Goal: Information Seeking & Learning: Get advice/opinions

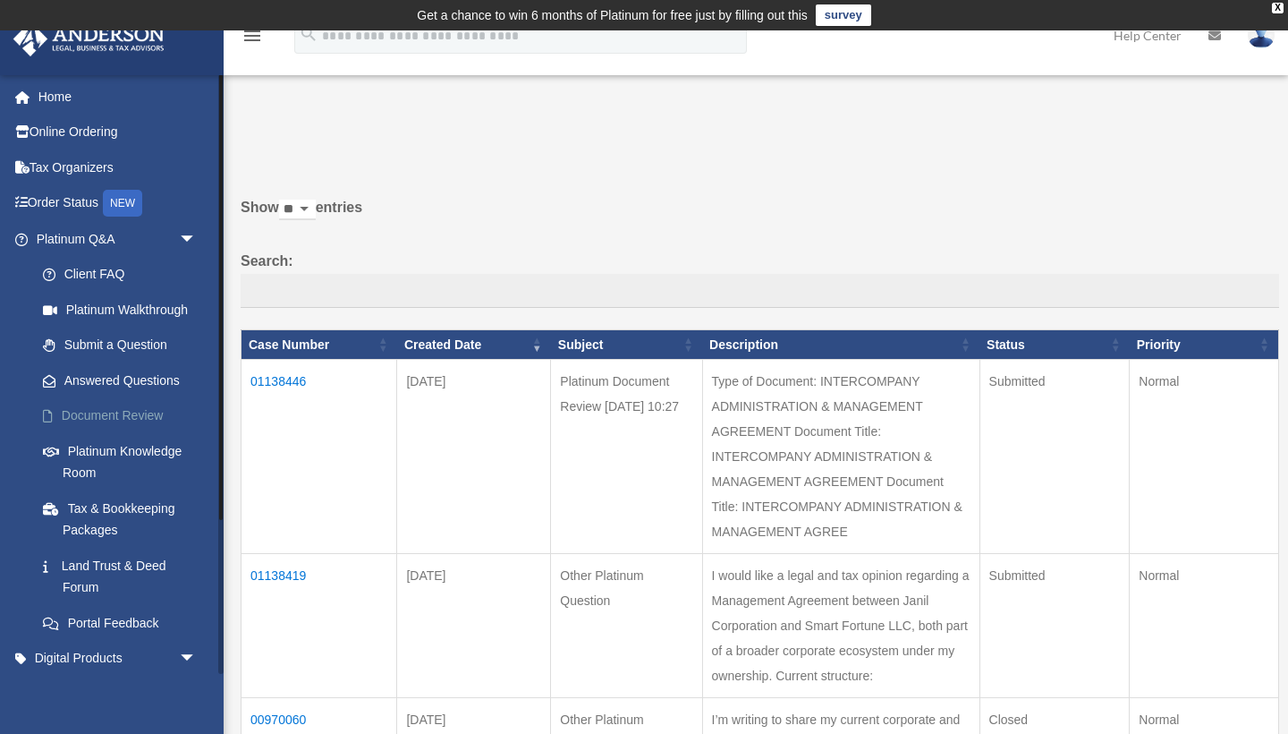
click at [120, 418] on link "Document Review" at bounding box center [124, 416] width 199 height 36
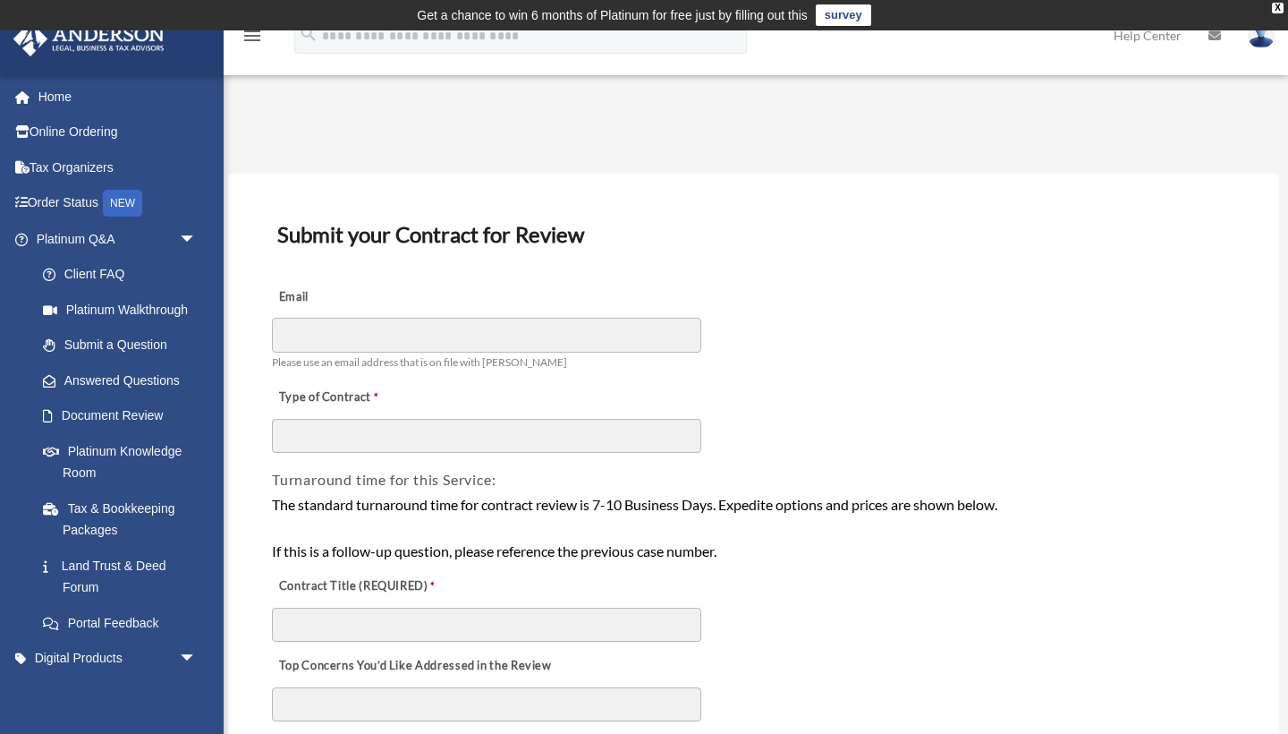
click at [762, 249] on h3 "Submit your Contract for Review" at bounding box center [753, 235] width 967 height 38
click at [134, 452] on link "Platinum Knowledge Room" at bounding box center [124, 461] width 199 height 57
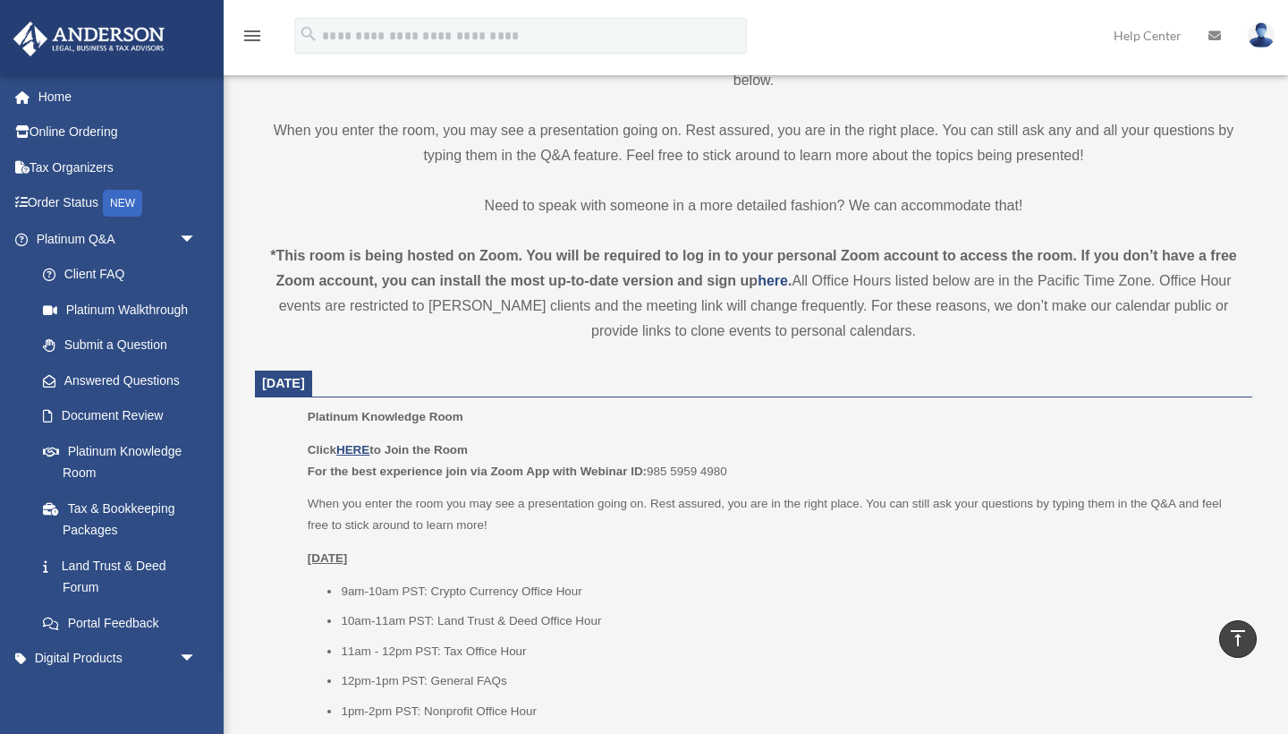
scroll to position [478, 0]
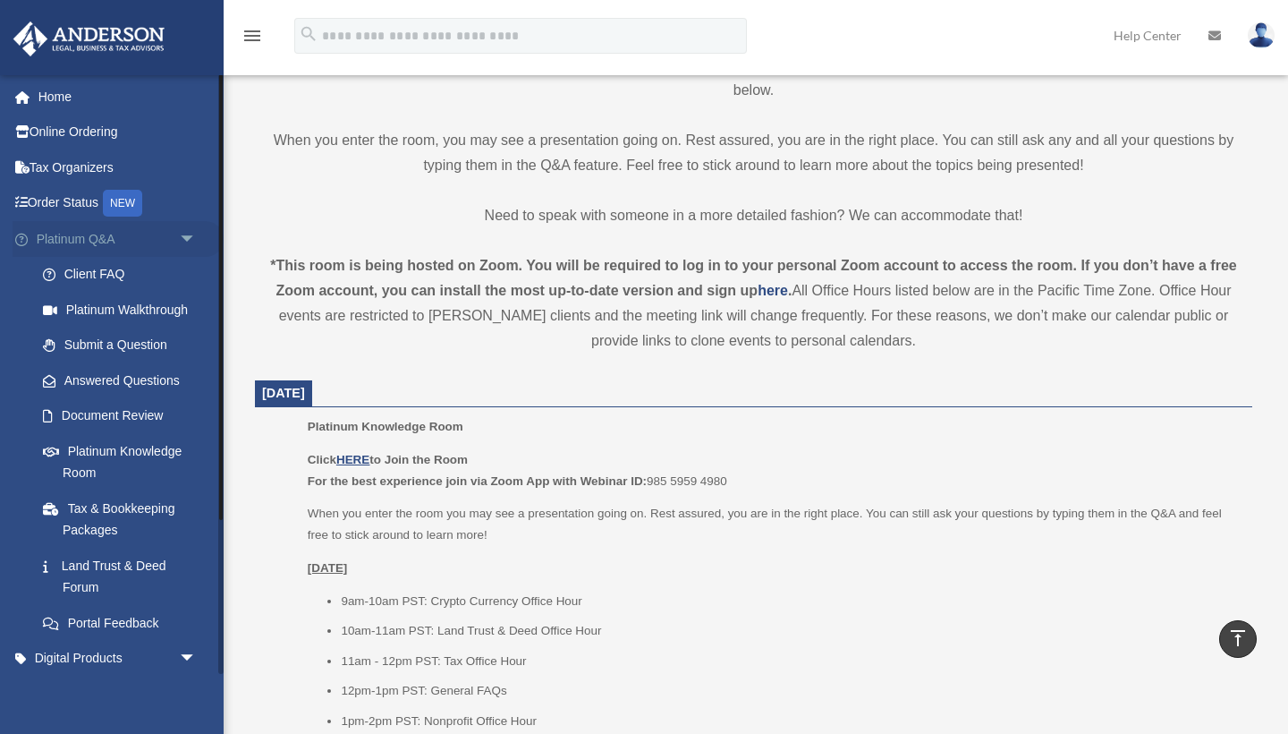
click at [73, 237] on link "Platinum Q&A arrow_drop_down" at bounding box center [118, 239] width 211 height 36
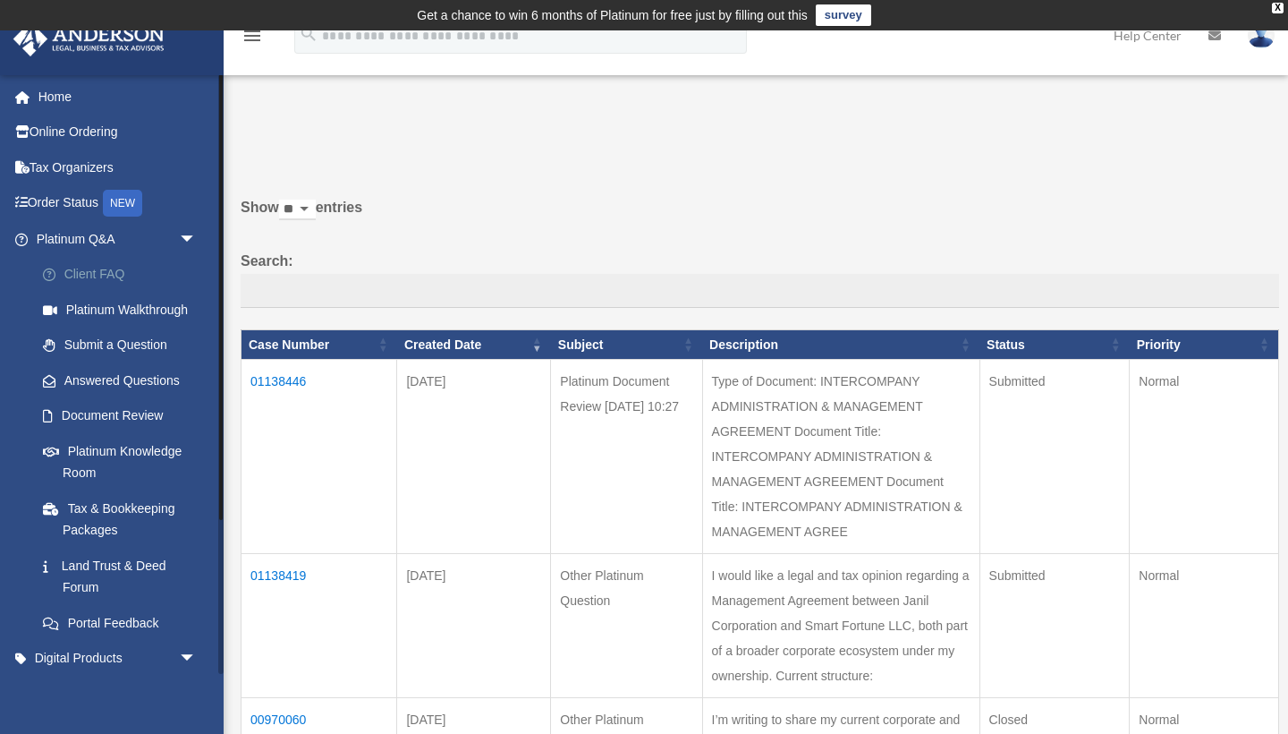
click at [103, 271] on link "Client FAQ" at bounding box center [124, 275] width 199 height 36
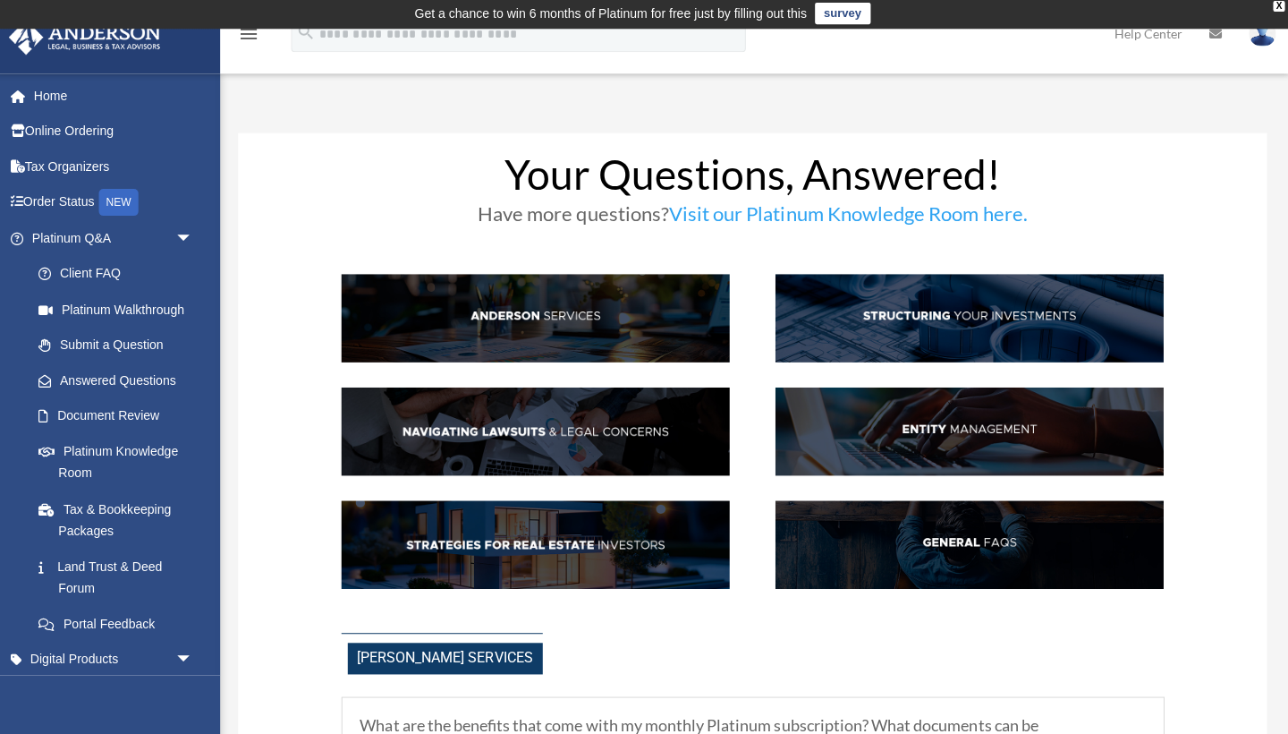
click at [942, 451] on img at bounding box center [970, 431] width 387 height 88
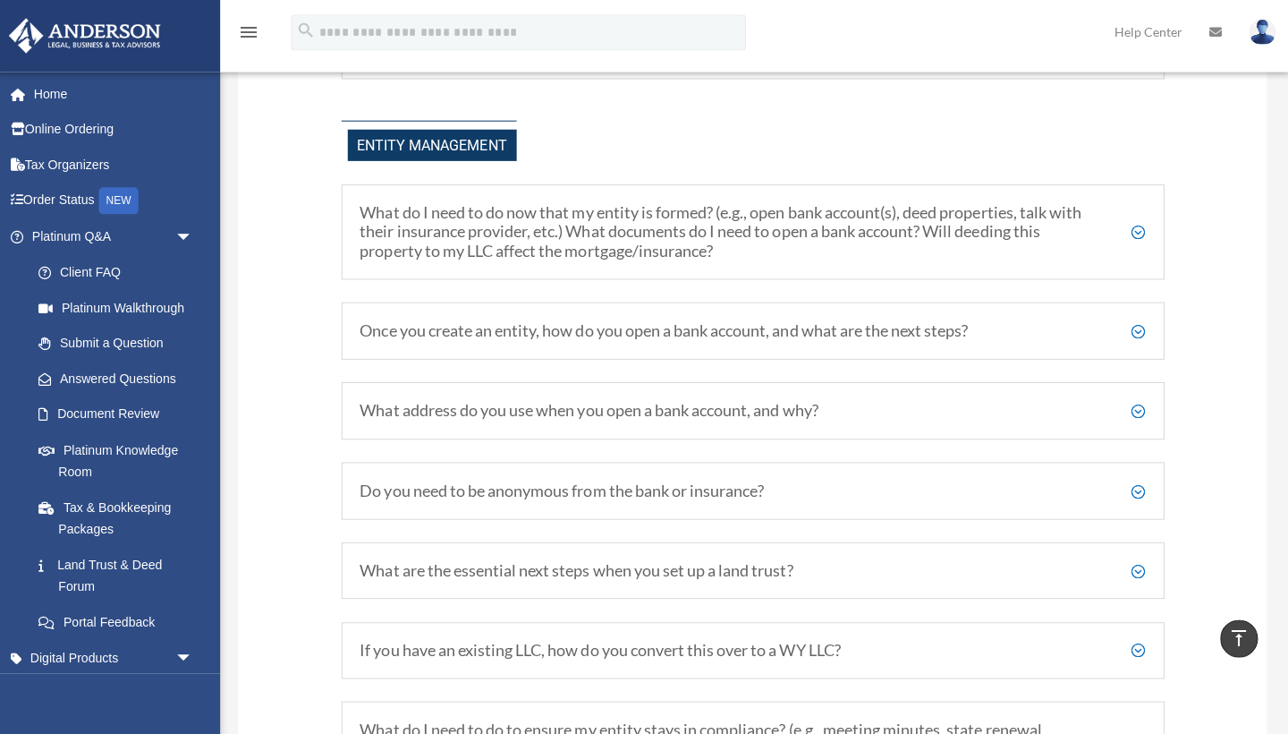
scroll to position [1823, 0]
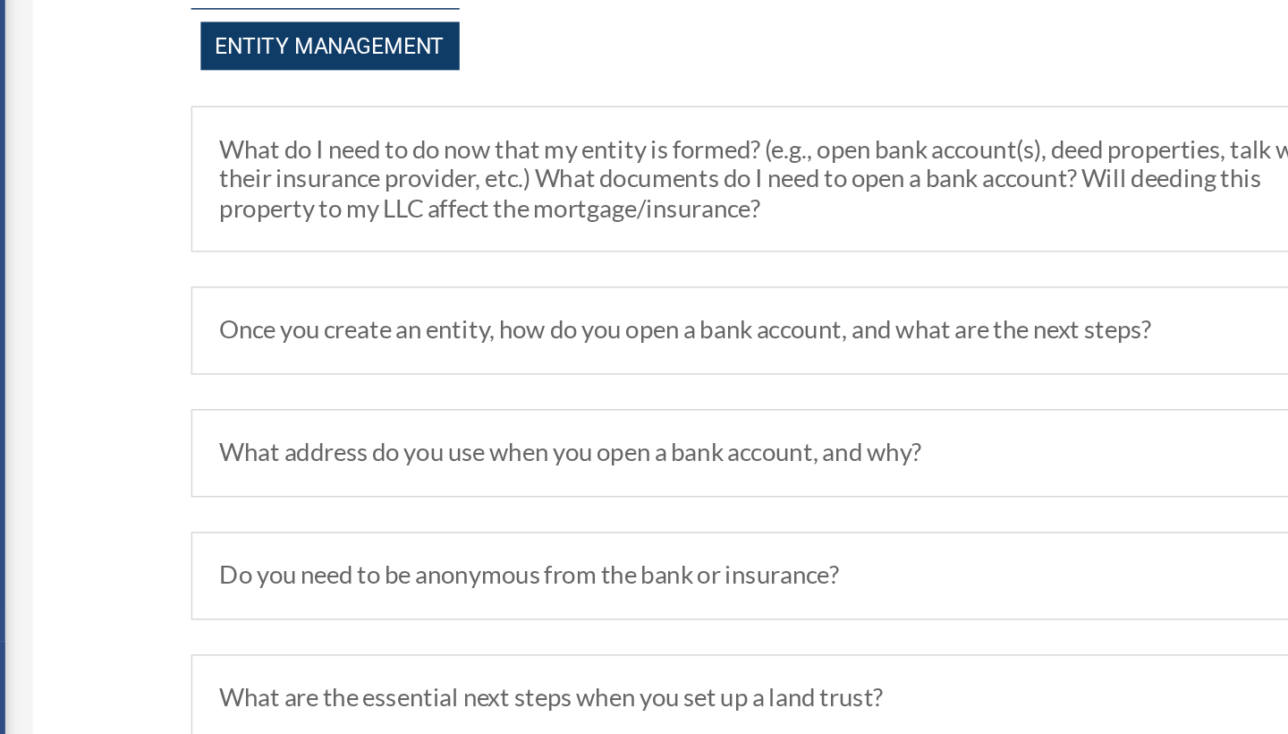
click at [450, 541] on h5 "What address do you use when you open a bank account, and why?" at bounding box center [754, 551] width 782 height 20
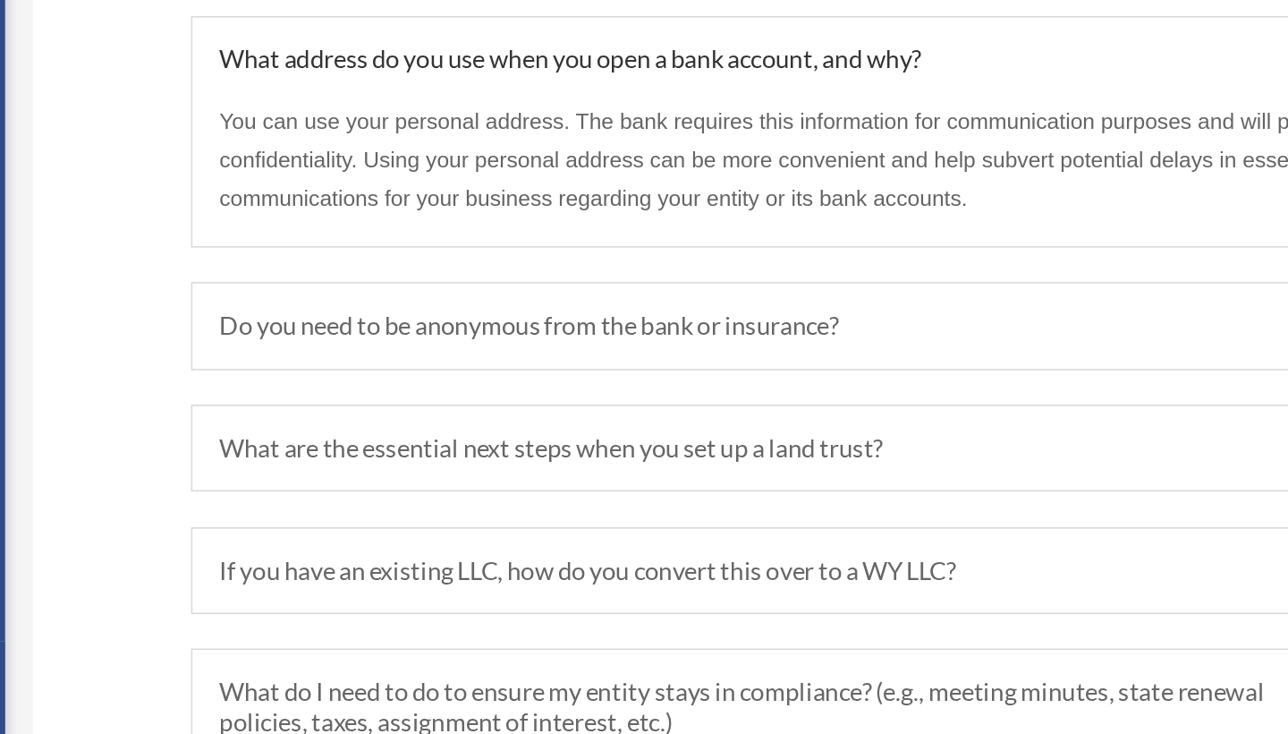
scroll to position [2083, 0]
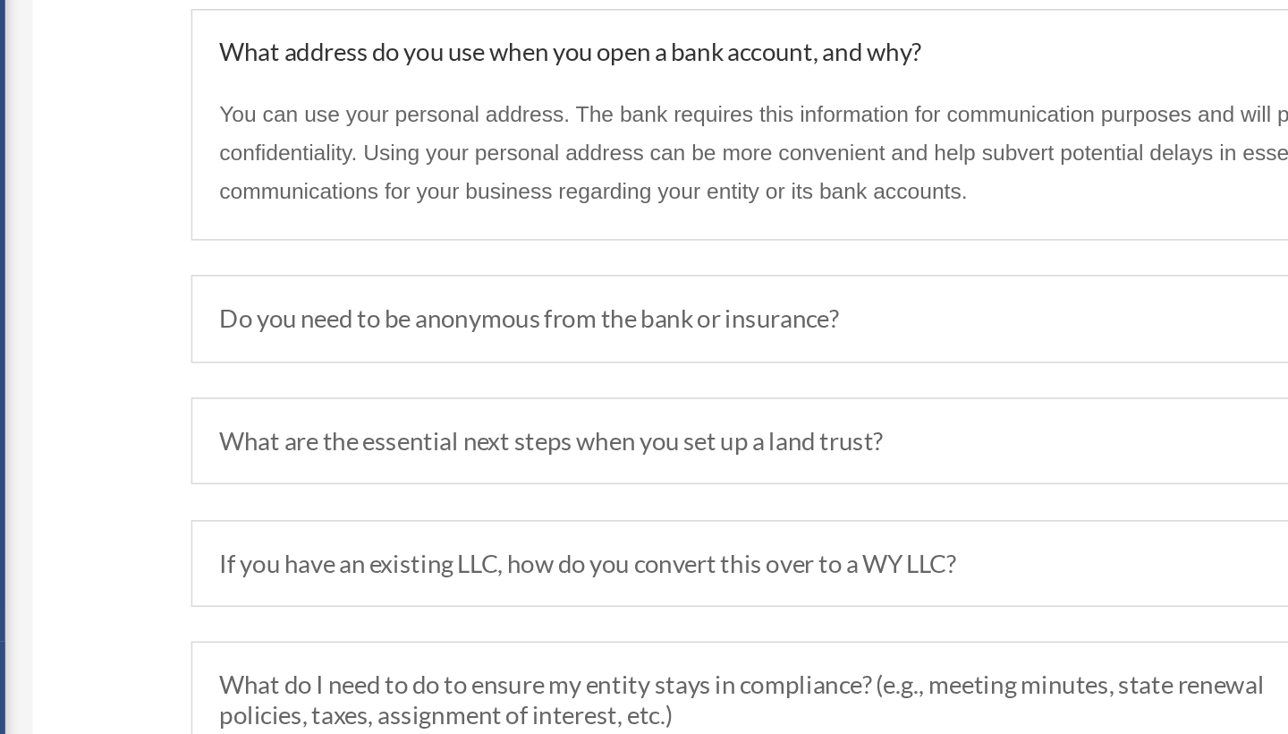
click at [434, 455] on h5 "Do you need to be anonymous from the bank or insurance?" at bounding box center [754, 465] width 782 height 20
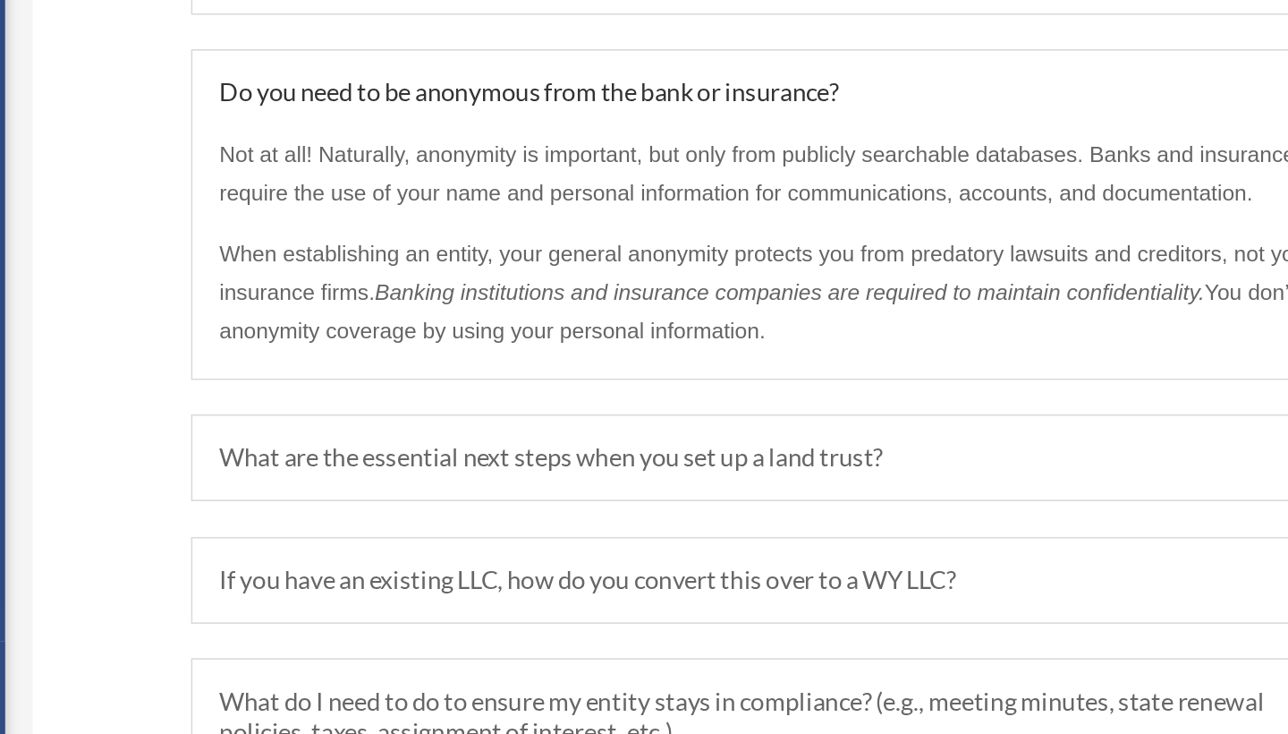
scroll to position [2178, 0]
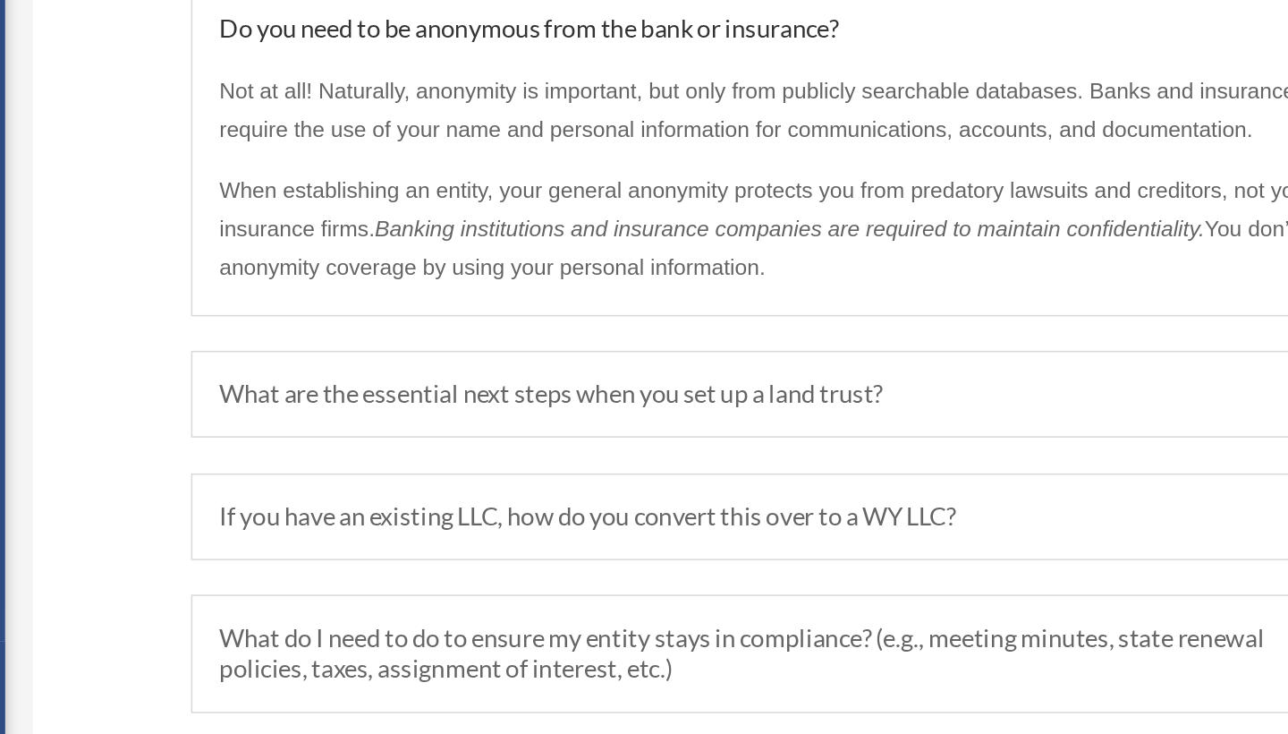
click at [379, 504] on h5 "What are the essential next steps when you set up a land trust?" at bounding box center [754, 514] width 782 height 20
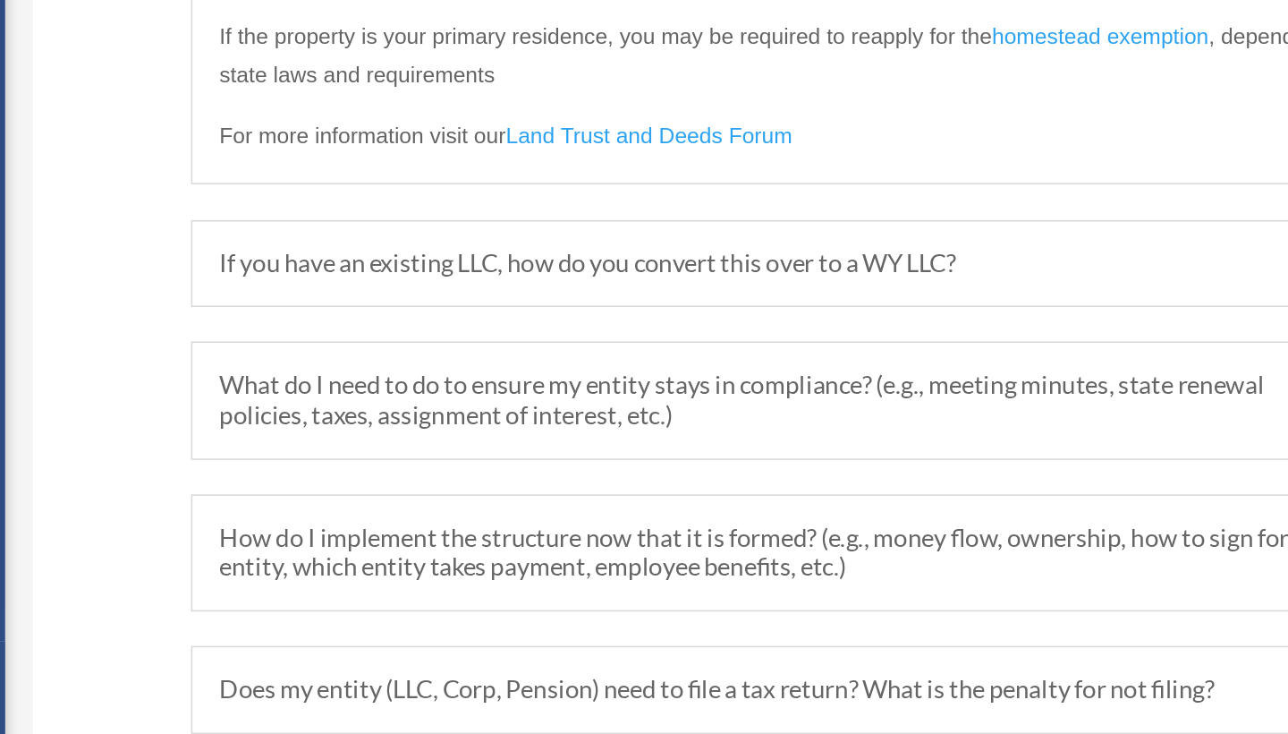
scroll to position [2443, 0]
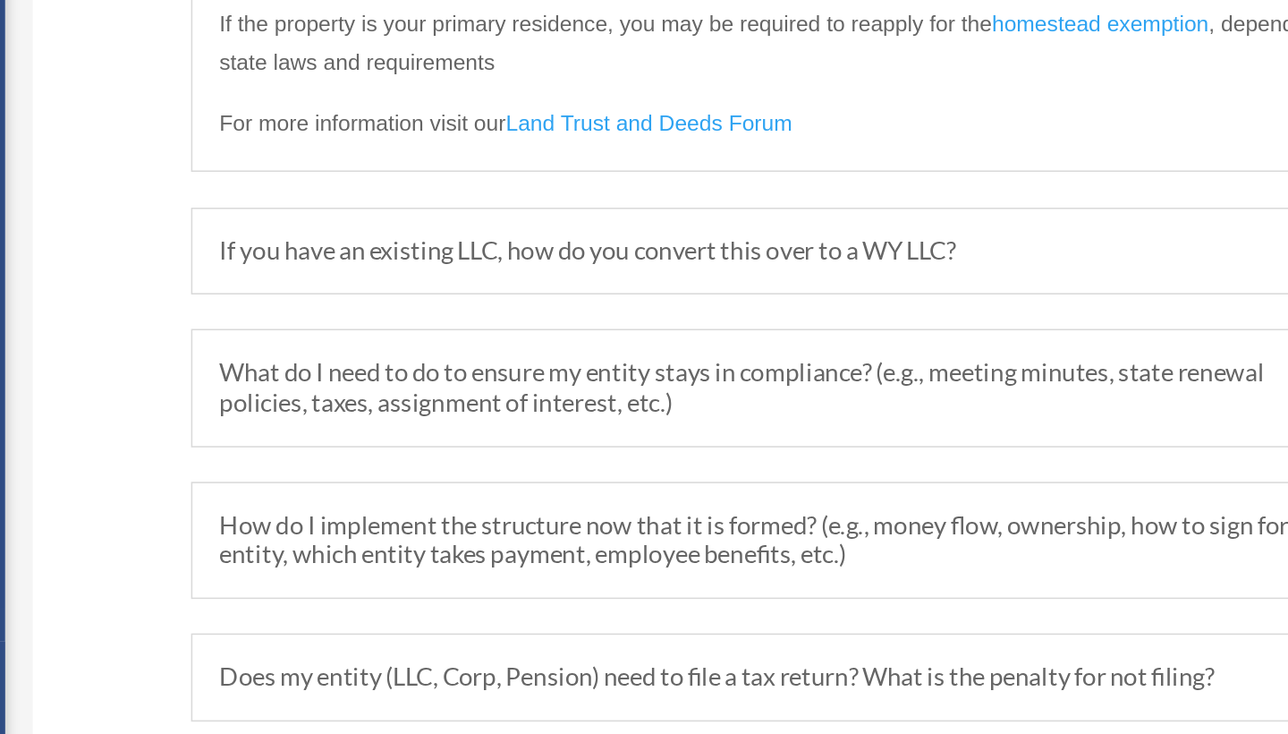
click at [363, 489] on h5 "What do I need to do to ensure my entity stays in compliance? (e.g., meeting mi…" at bounding box center [754, 508] width 782 height 38
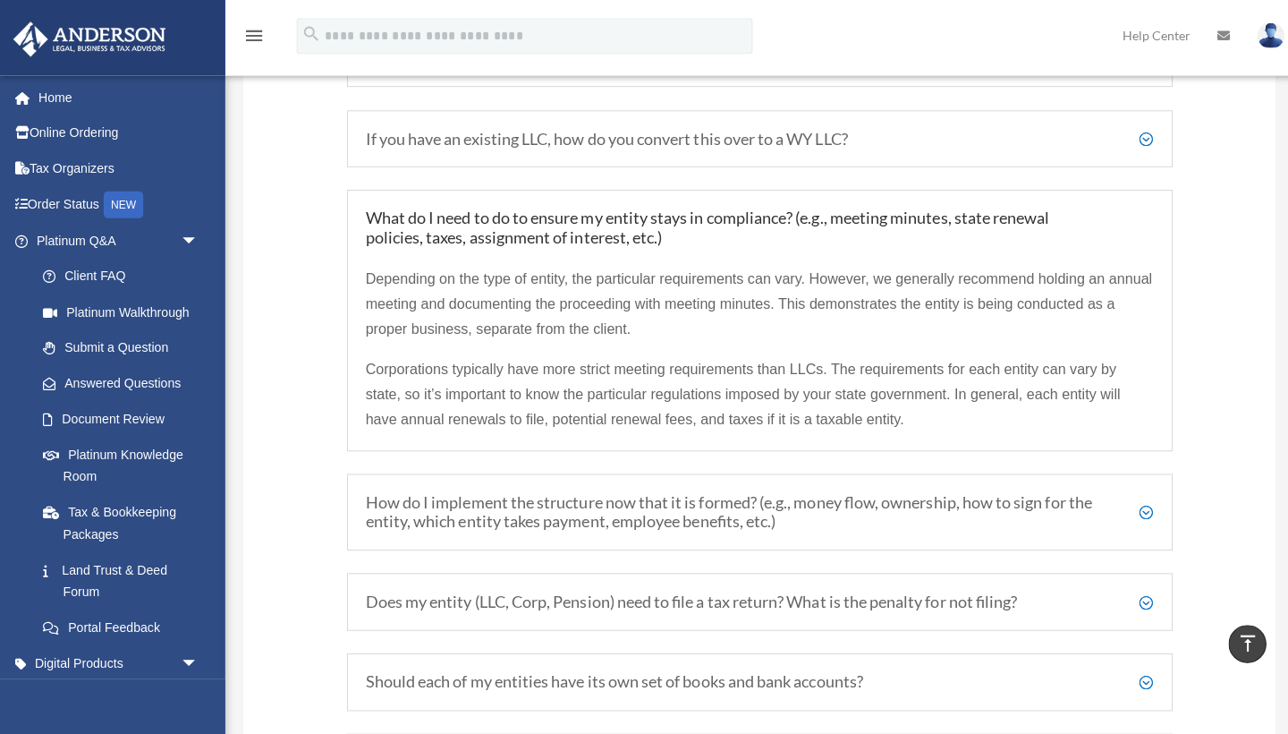
scroll to position [2365, 0]
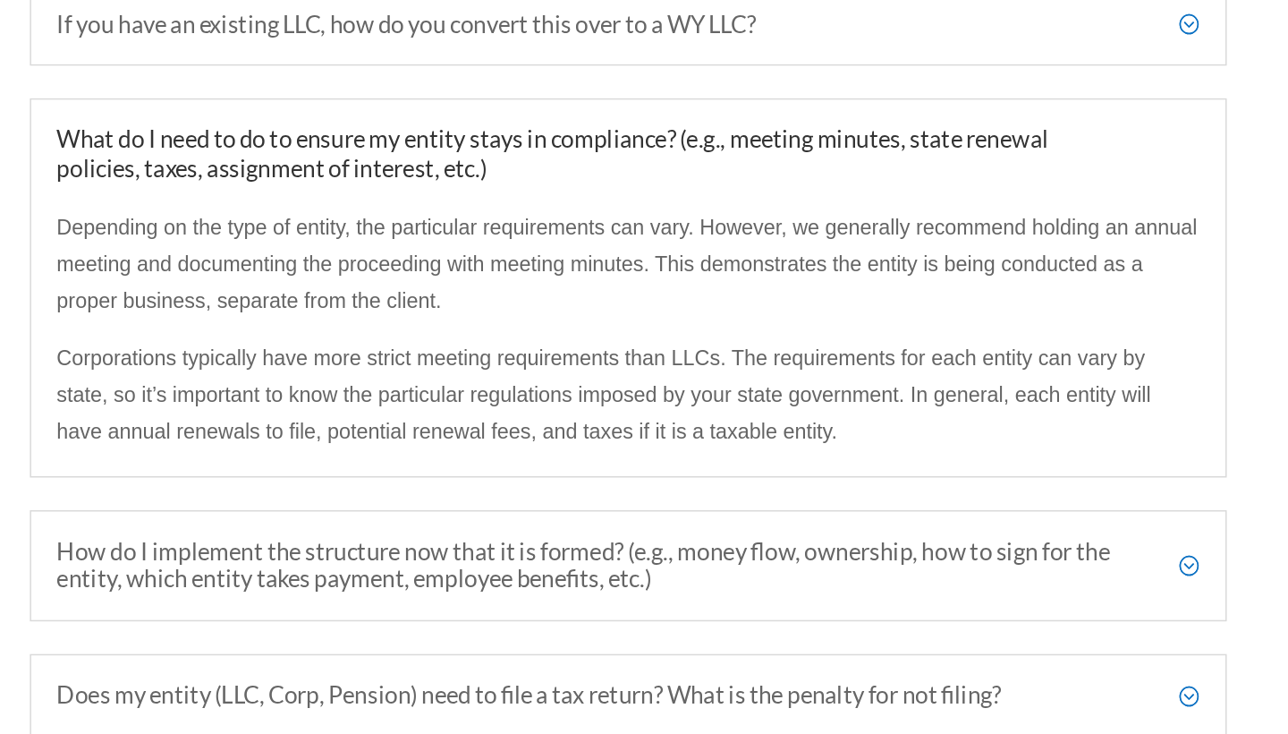
click at [407, 599] on h5 "How do I implement the structure now that it is formed? (e.g., money flow, owne…" at bounding box center [754, 618] width 782 height 38
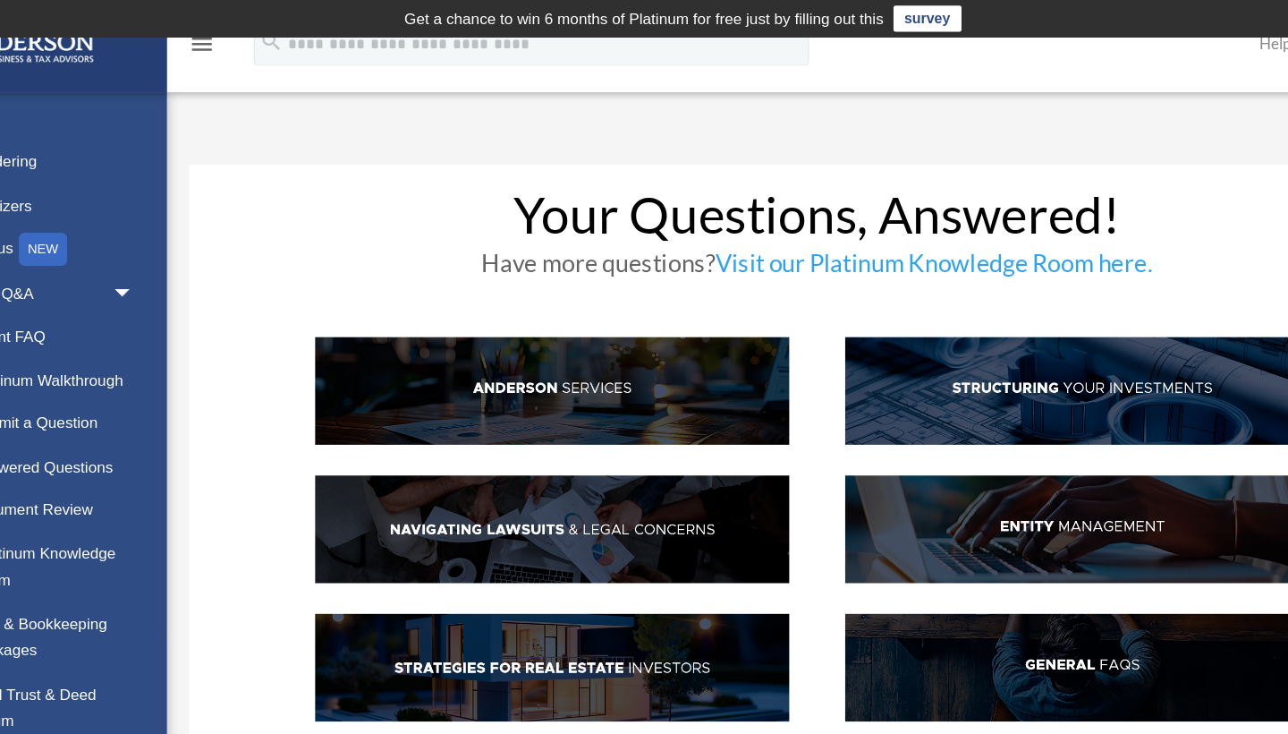
scroll to position [0, 0]
click at [804, 321] on img at bounding box center [970, 319] width 387 height 88
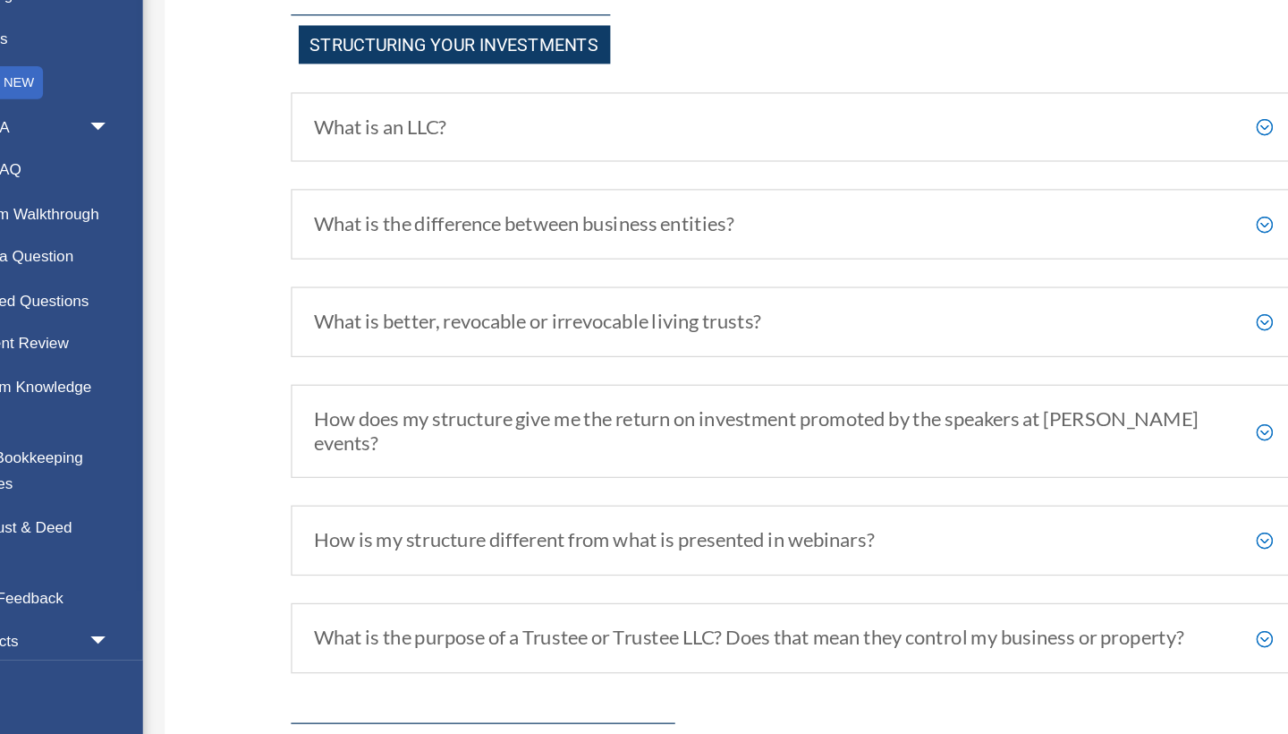
scroll to position [874, 0]
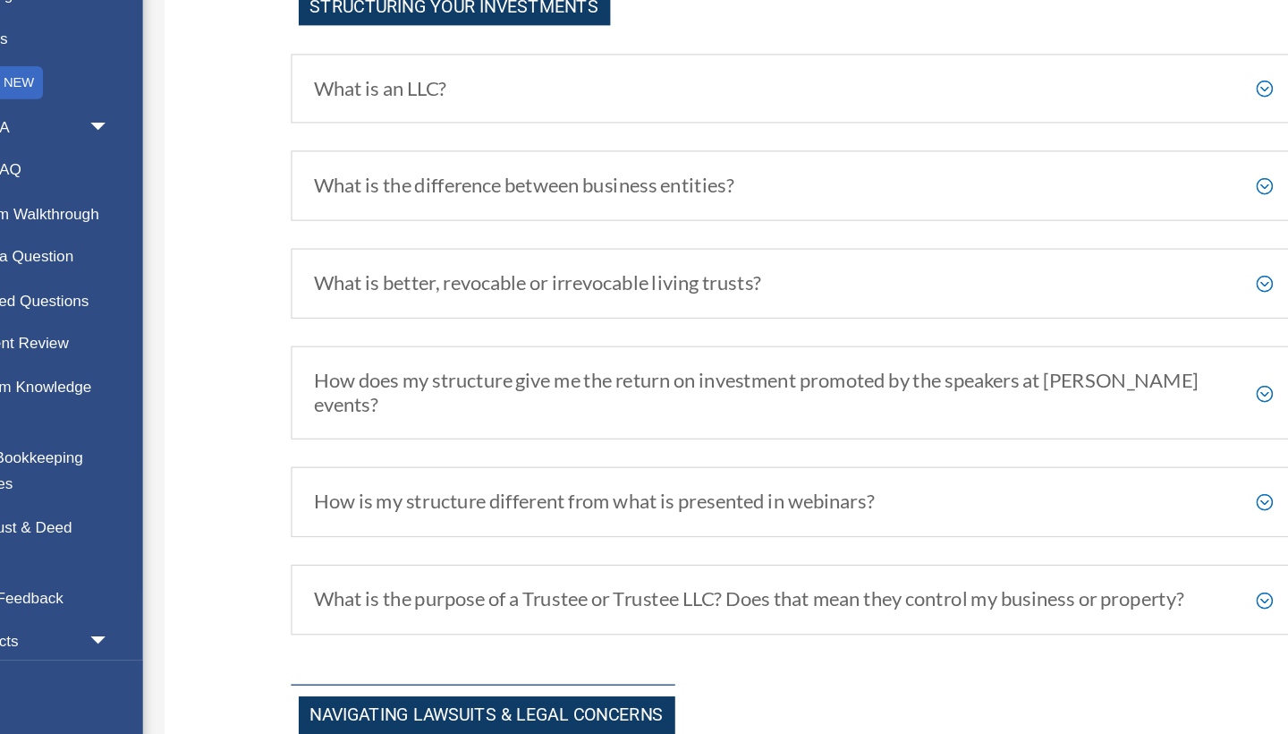
click at [761, 418] on div "How does my structure give me the return on investment promoted by the speakers…" at bounding box center [754, 456] width 820 height 76
click at [741, 437] on h5 "How does my structure give me the return on investment promoted by the speakers…" at bounding box center [754, 456] width 782 height 38
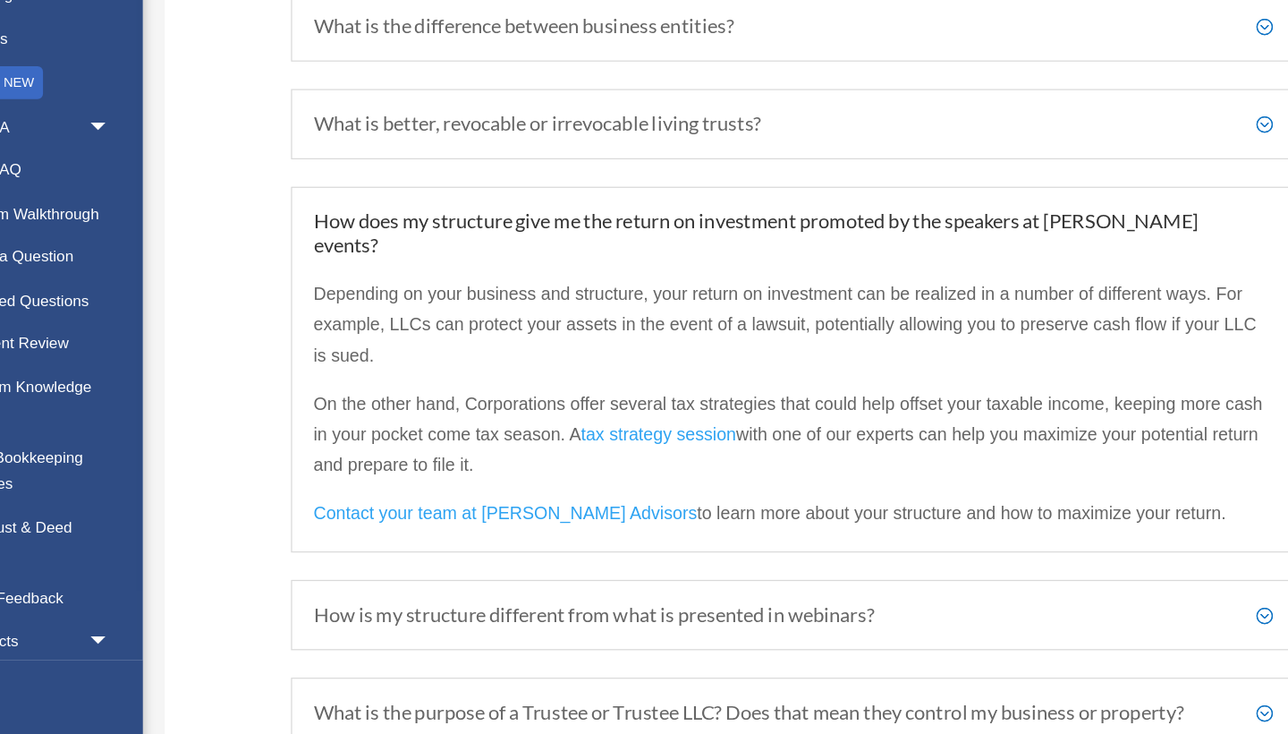
scroll to position [1063, 0]
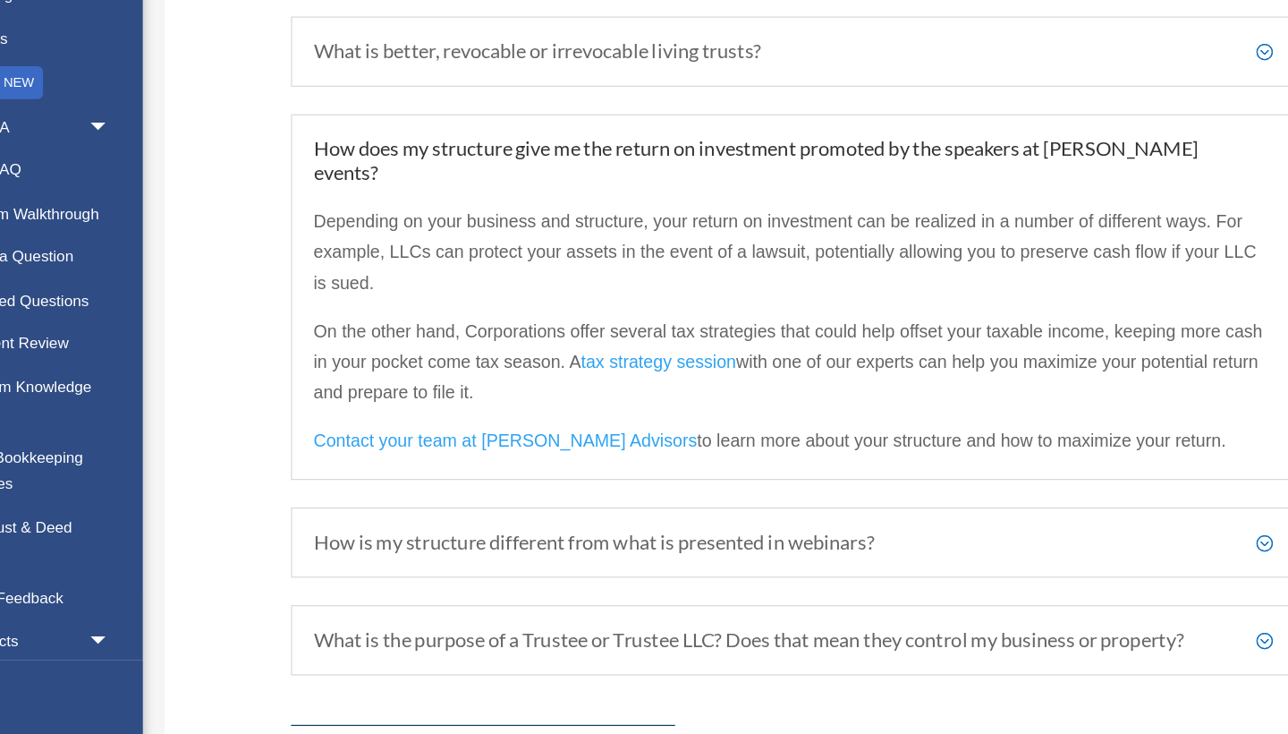
click at [483, 488] on span "Contact your team at [PERSON_NAME] Advisors" at bounding box center [519, 495] width 312 height 15
